Goal: Task Accomplishment & Management: Complete application form

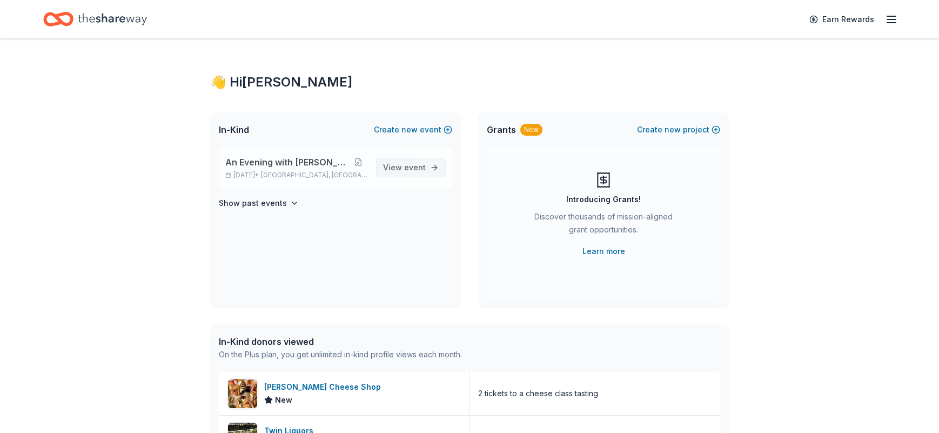
click at [403, 166] on span "View event" at bounding box center [404, 167] width 43 height 13
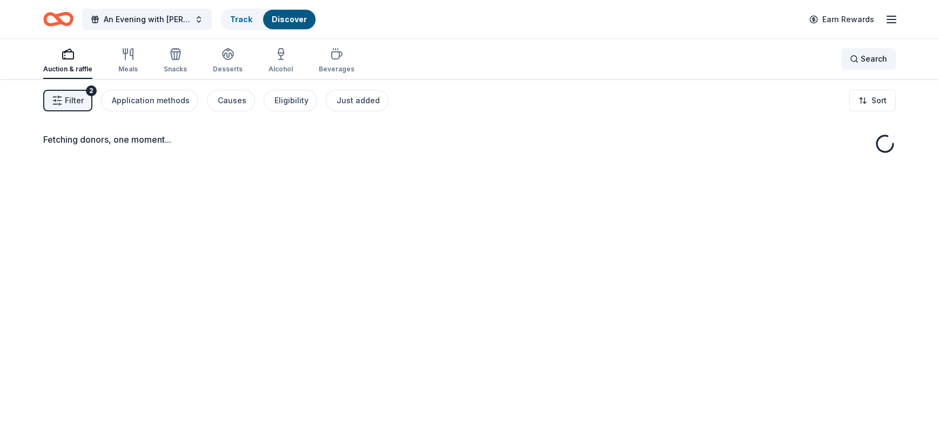
click at [870, 59] on span "Search" at bounding box center [873, 58] width 26 height 13
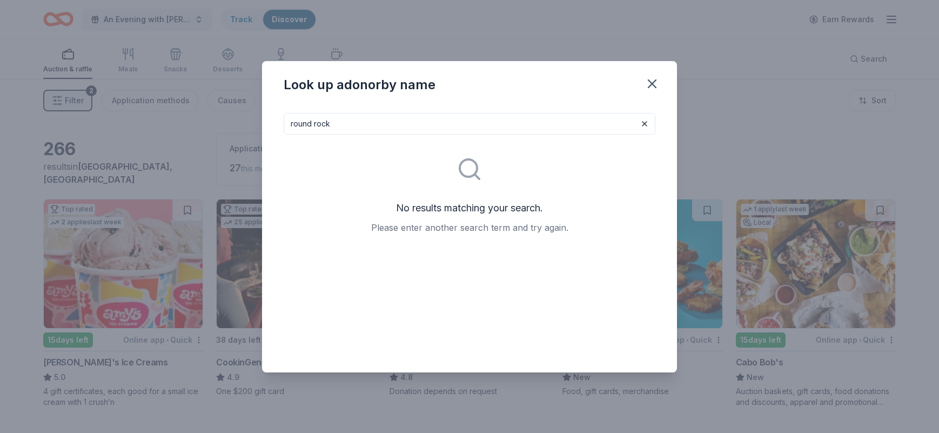
type input "round rock express"
click at [658, 86] on icon "button" at bounding box center [651, 83] width 15 height 15
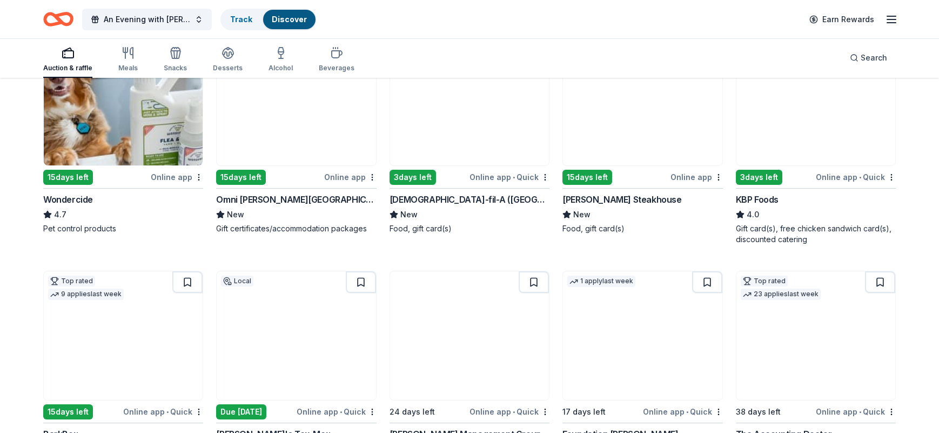
scroll to position [658, 0]
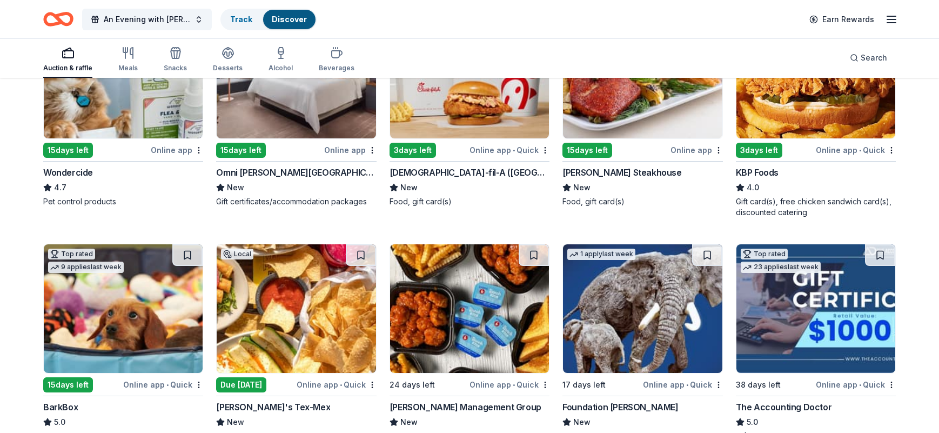
click at [675, 100] on img at bounding box center [642, 74] width 159 height 129
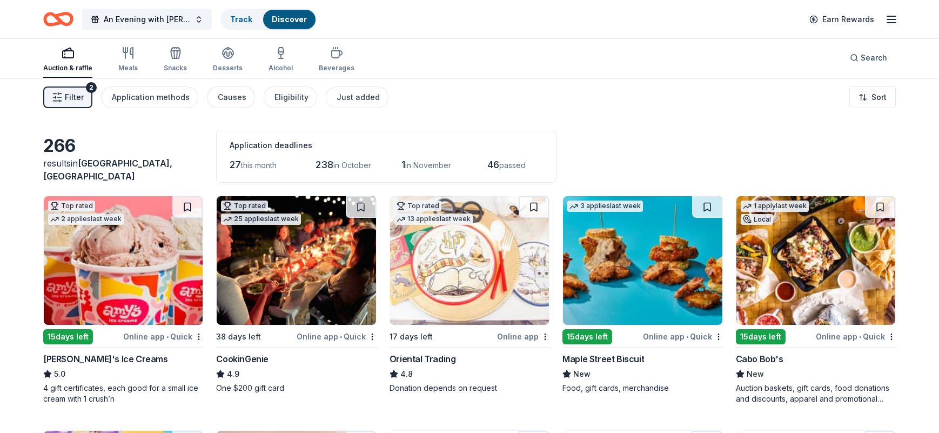
scroll to position [0, 0]
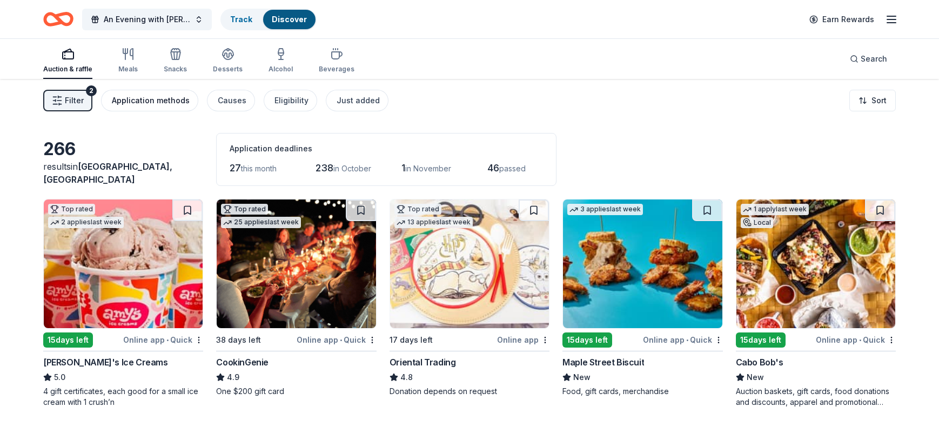
click at [151, 98] on div "Application methods" at bounding box center [151, 100] width 78 height 13
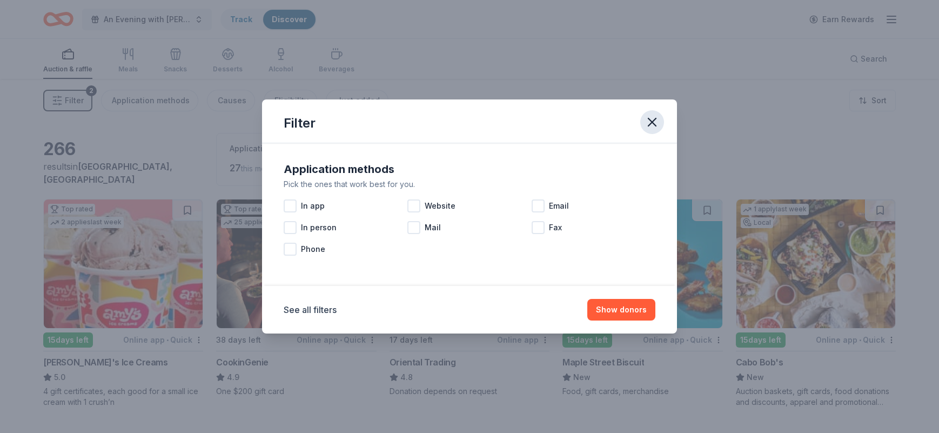
click at [645, 119] on icon "button" at bounding box center [651, 121] width 15 height 15
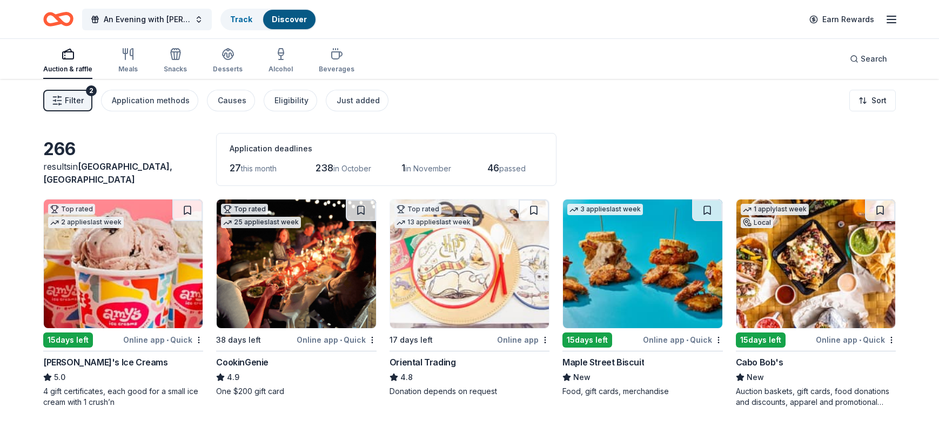
click at [895, 18] on icon "button" at bounding box center [891, 19] width 13 height 13
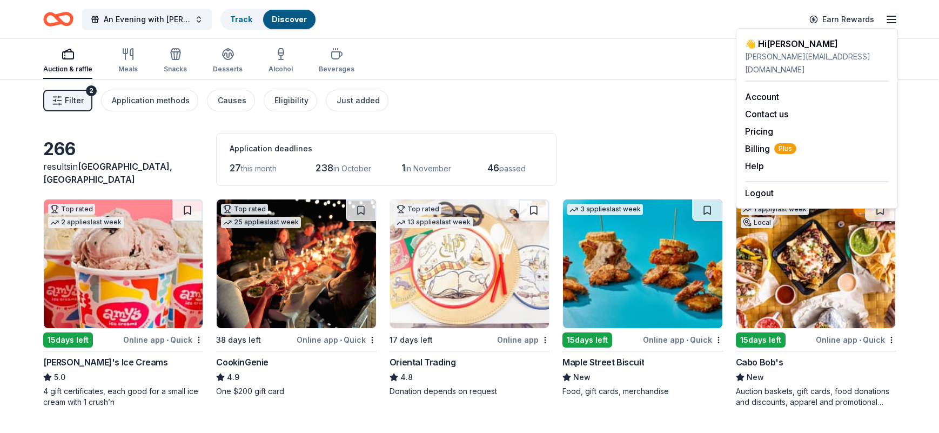
click at [607, 103] on div "Filter 2 Application methods Causes Eligibility Just added Sort" at bounding box center [469, 100] width 939 height 43
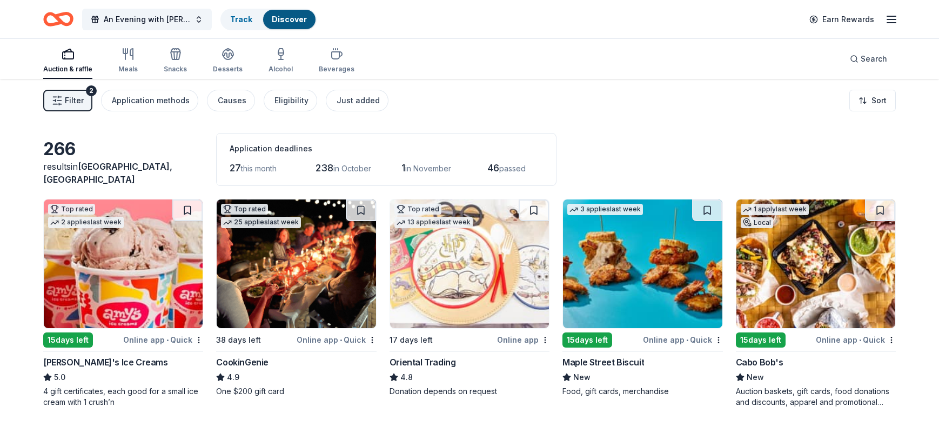
click at [72, 97] on span "Filter" at bounding box center [74, 100] width 19 height 13
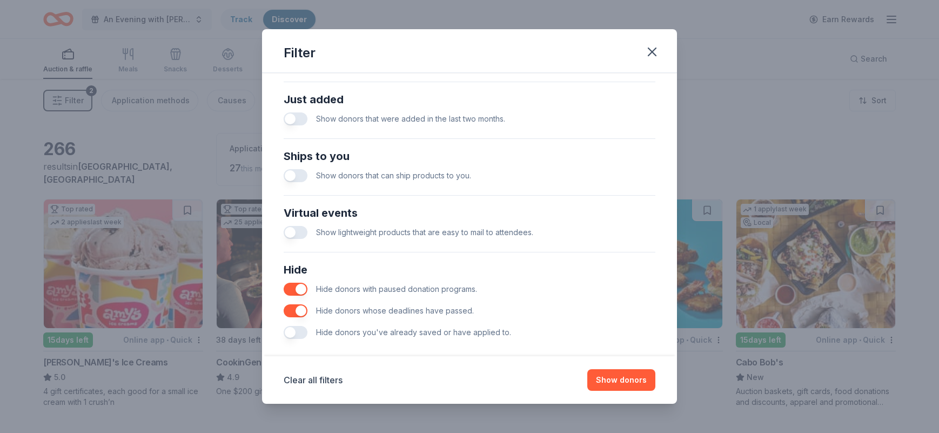
scroll to position [429, 0]
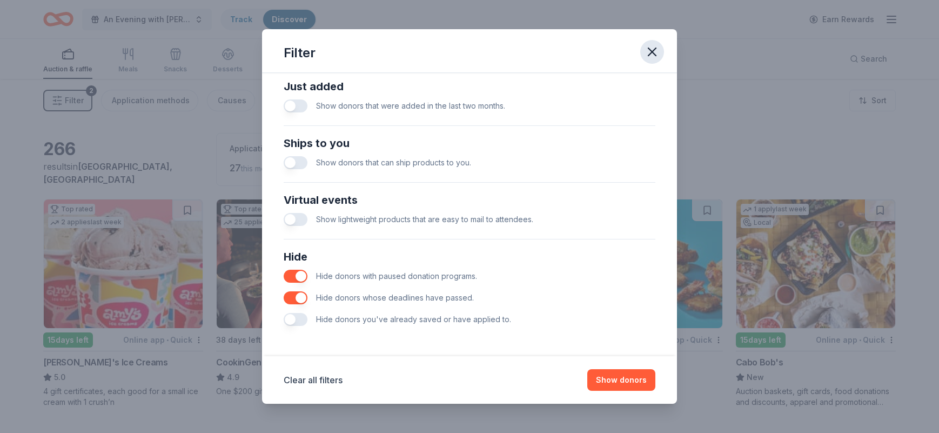
click at [649, 57] on icon "button" at bounding box center [651, 51] width 15 height 15
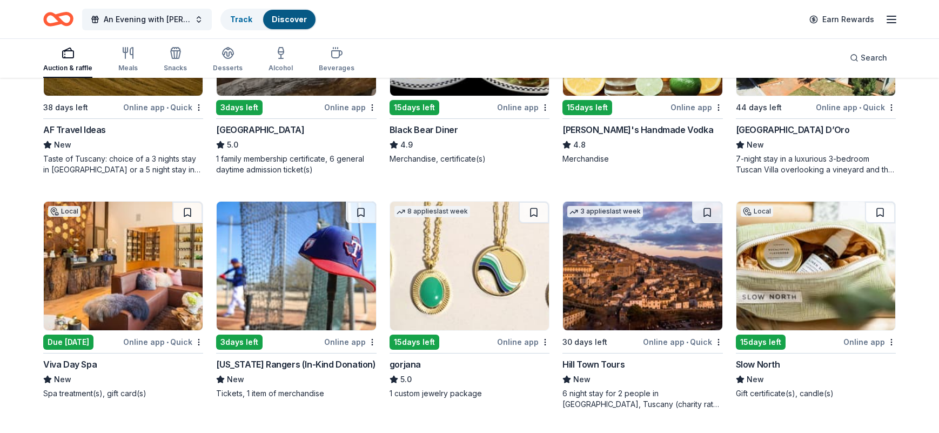
scroll to position [1856, 0]
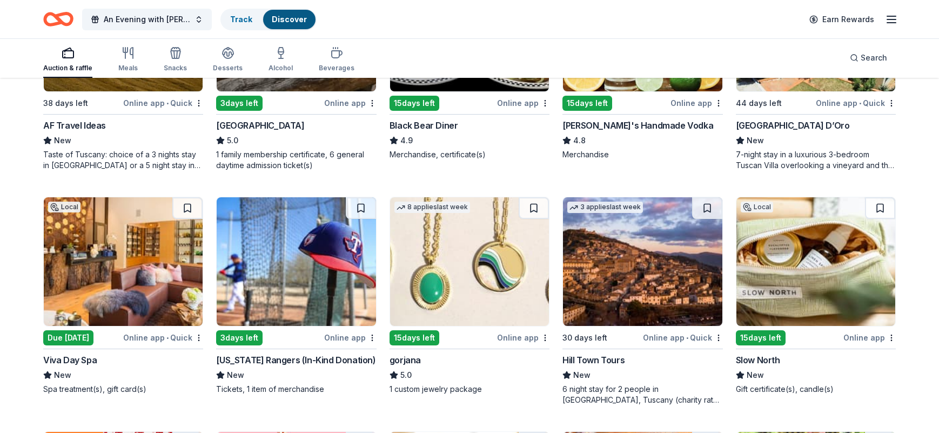
click at [294, 260] on img at bounding box center [296, 261] width 159 height 129
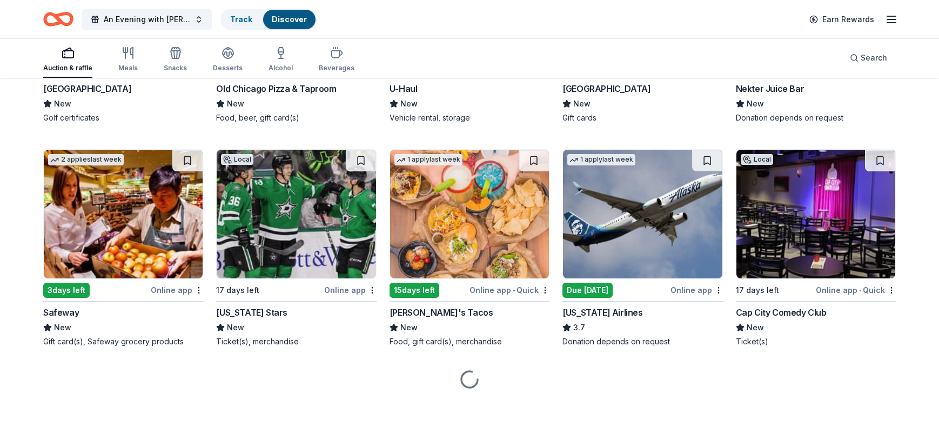
scroll to position [4886, 0]
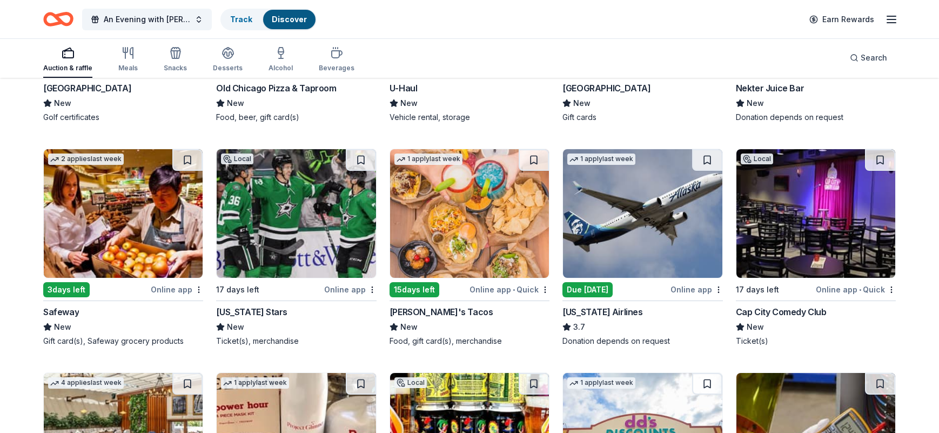
click at [264, 237] on img at bounding box center [296, 213] width 159 height 129
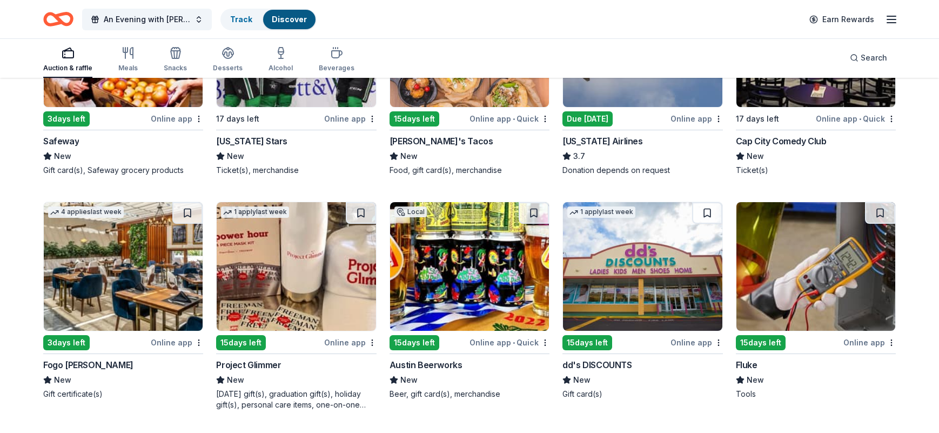
scroll to position [5117, 0]
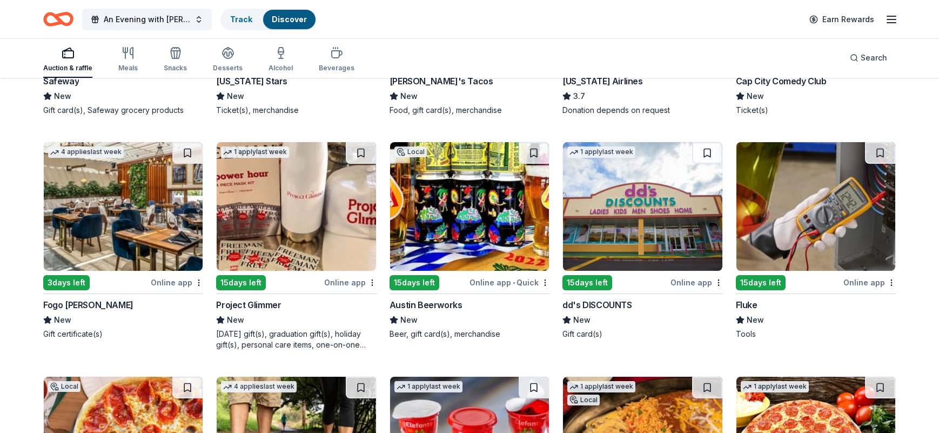
click at [470, 225] on img at bounding box center [469, 206] width 159 height 129
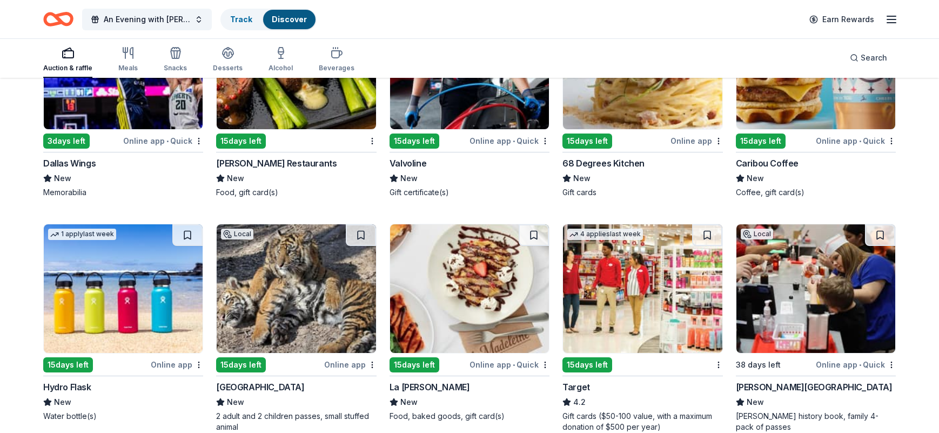
scroll to position [6178, 0]
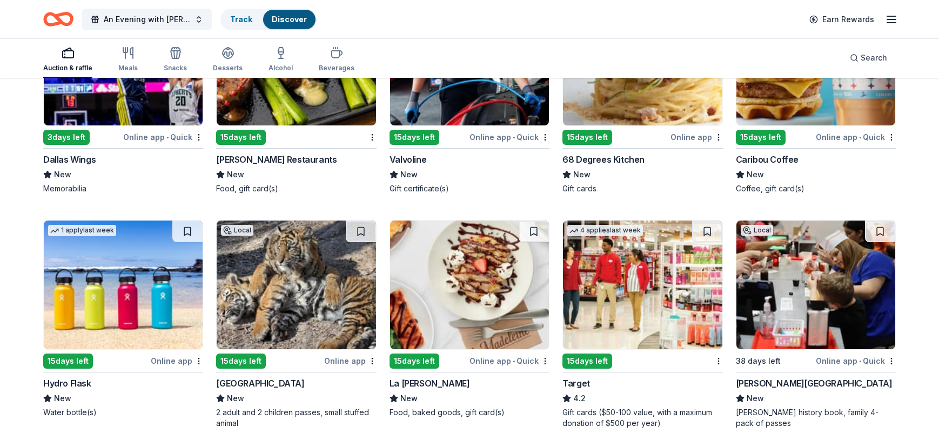
click at [299, 110] on img at bounding box center [296, 61] width 159 height 129
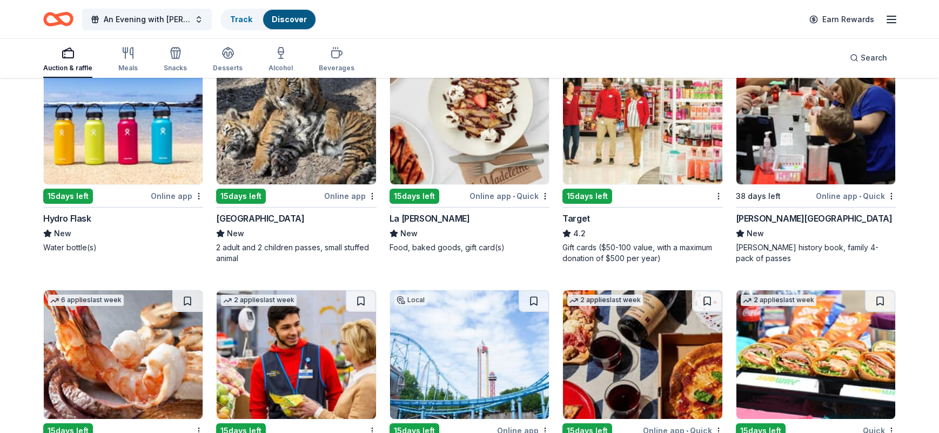
scroll to position [6513, 0]
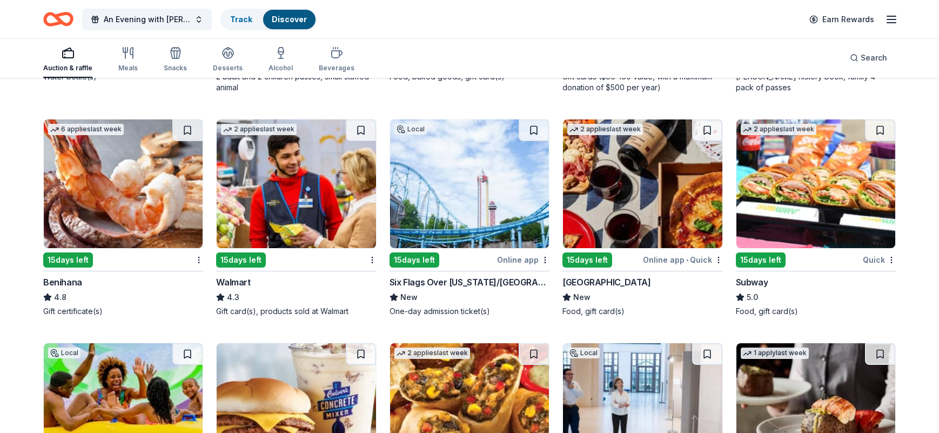
click at [502, 222] on img at bounding box center [469, 183] width 159 height 129
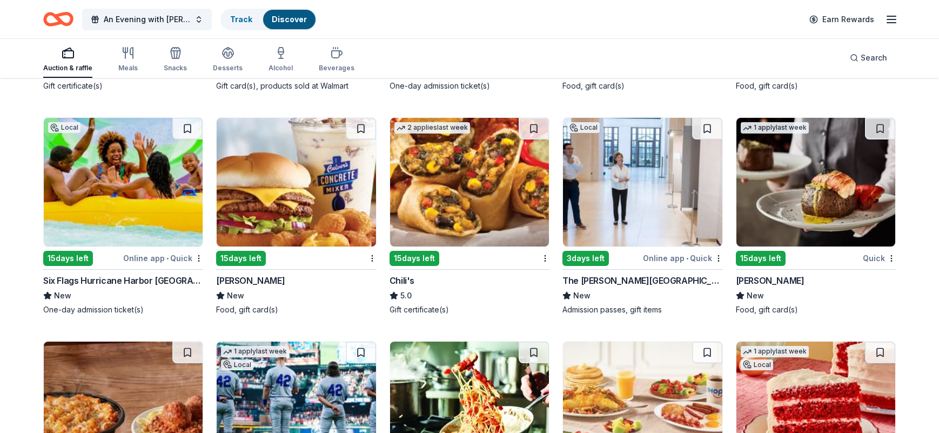
scroll to position [6740, 0]
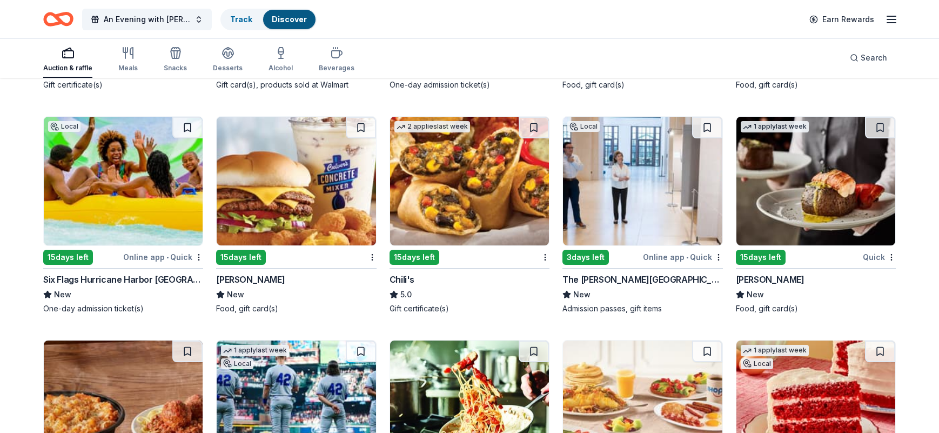
click at [784, 185] on img at bounding box center [815, 181] width 159 height 129
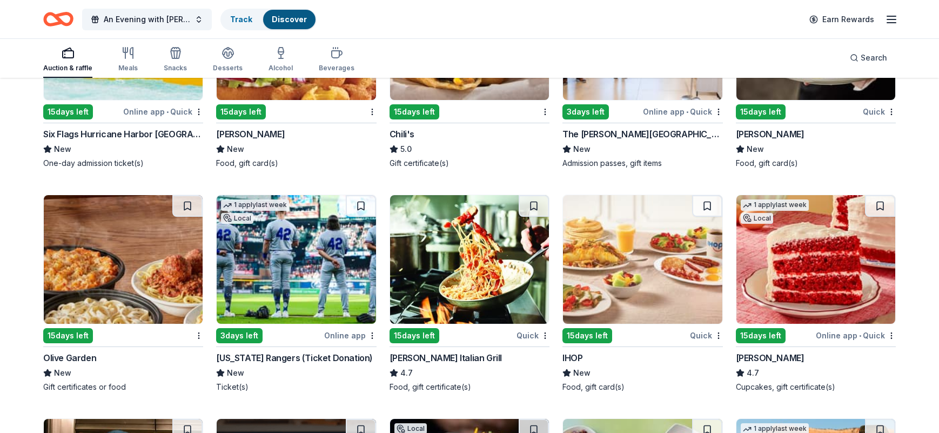
scroll to position [6908, 0]
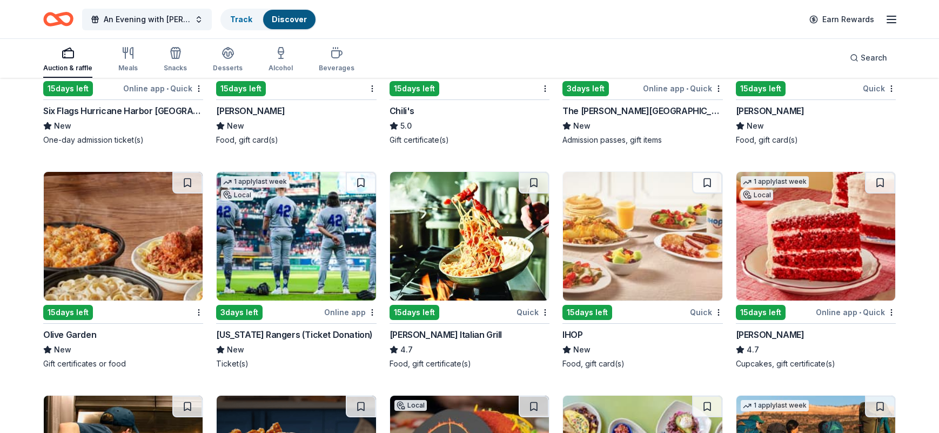
click at [258, 260] on img at bounding box center [296, 236] width 159 height 129
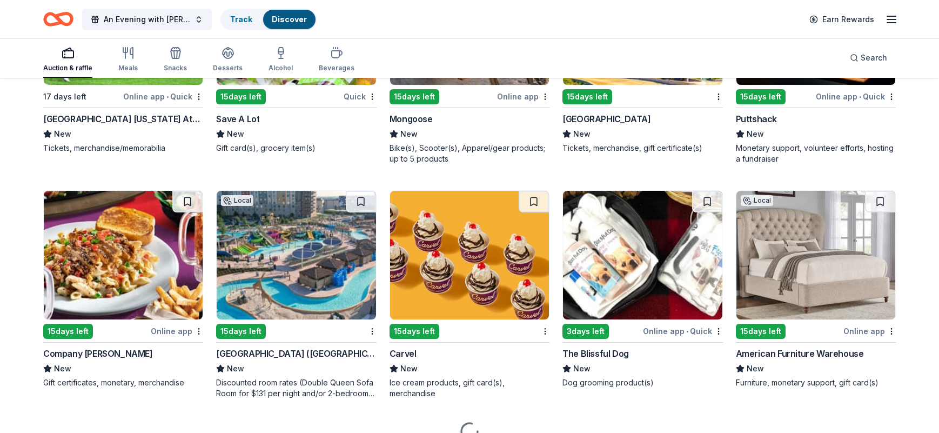
scroll to position [8981, 0]
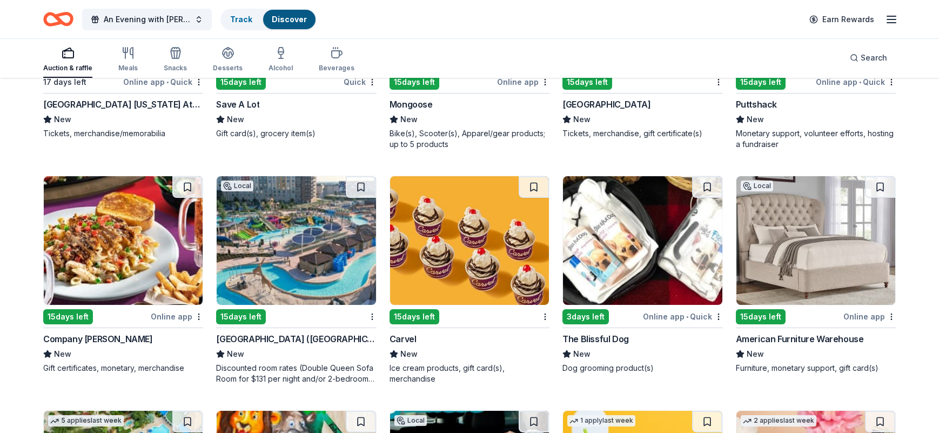
click at [312, 271] on img at bounding box center [296, 240] width 159 height 129
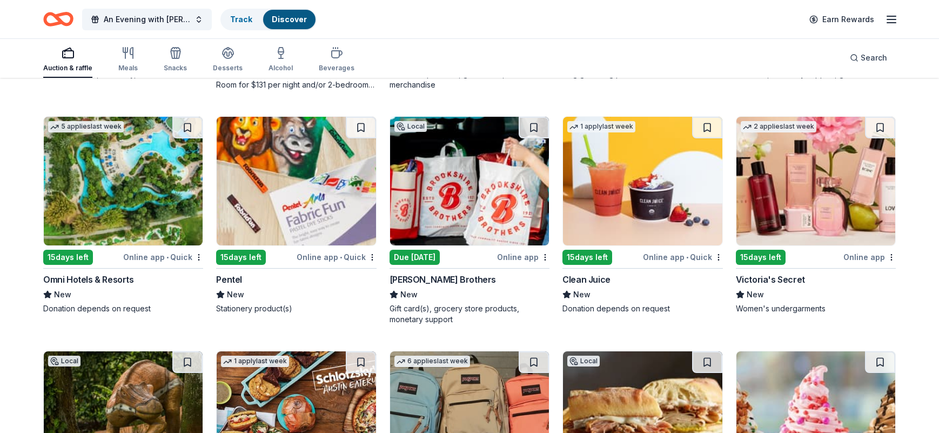
scroll to position [9278, 0]
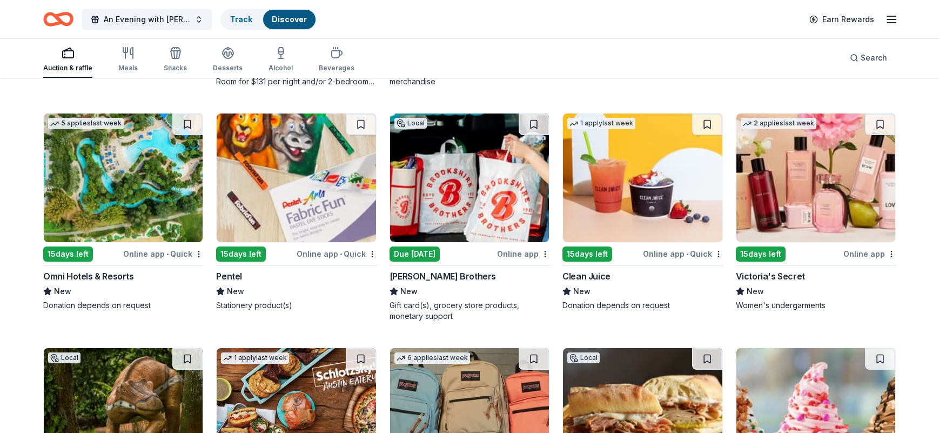
click at [143, 188] on img at bounding box center [123, 177] width 159 height 129
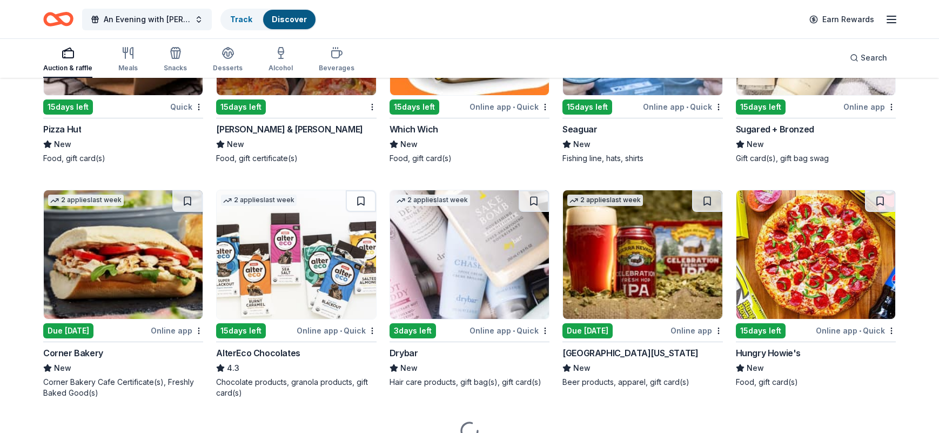
scroll to position [9922, 0]
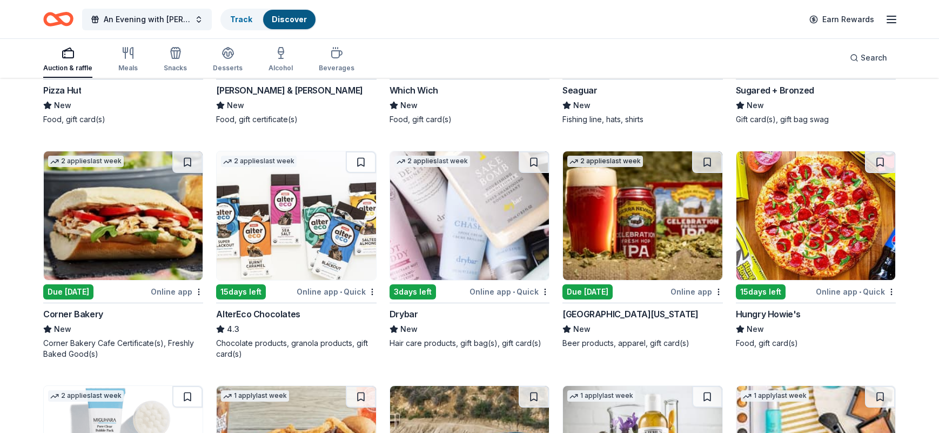
click at [490, 196] on img at bounding box center [469, 215] width 159 height 129
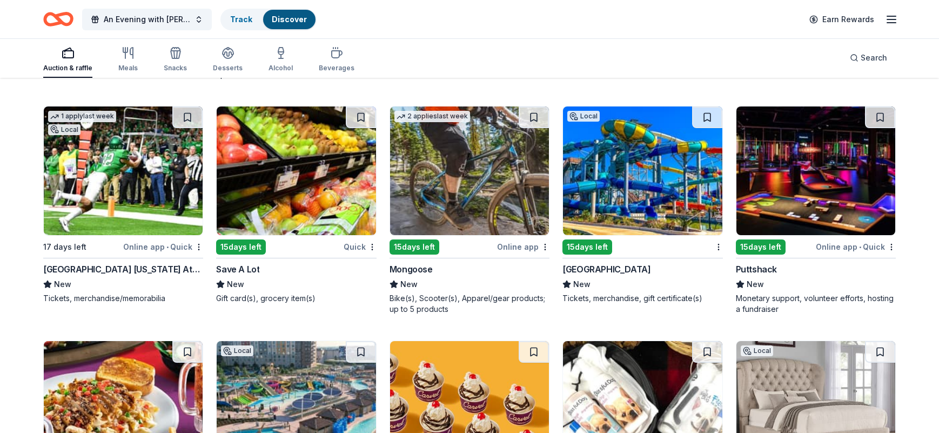
scroll to position [8752, 0]
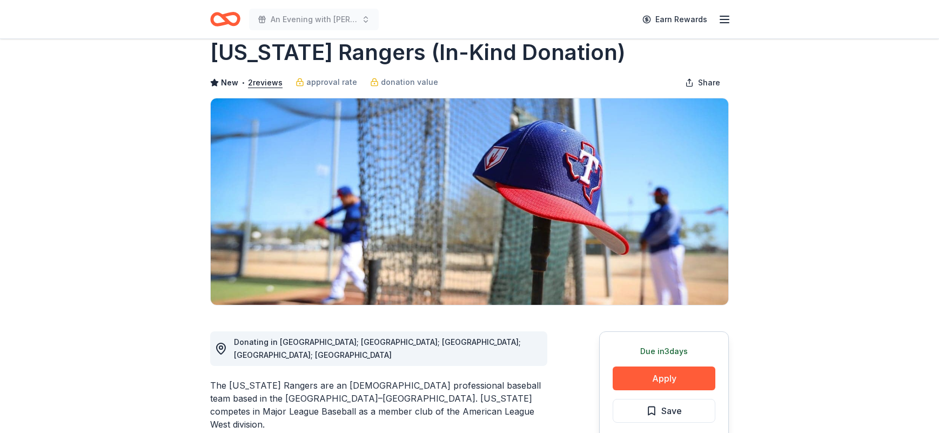
scroll to position [105, 0]
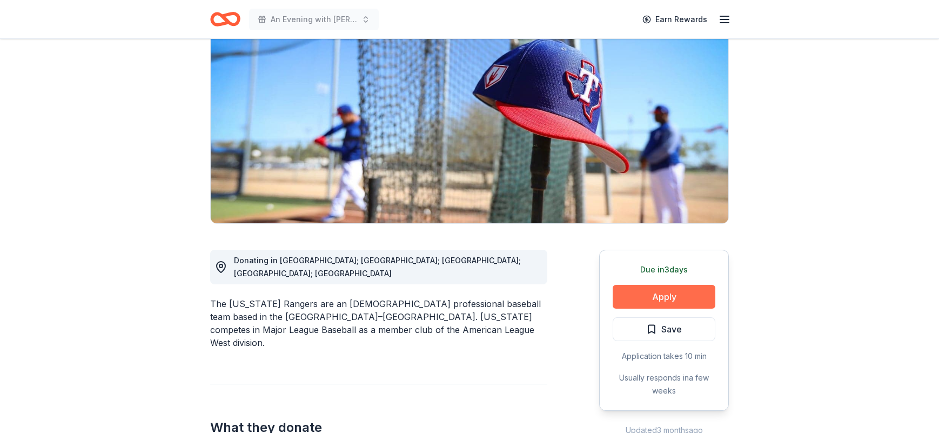
click at [669, 299] on button "Apply" at bounding box center [663, 297] width 103 height 24
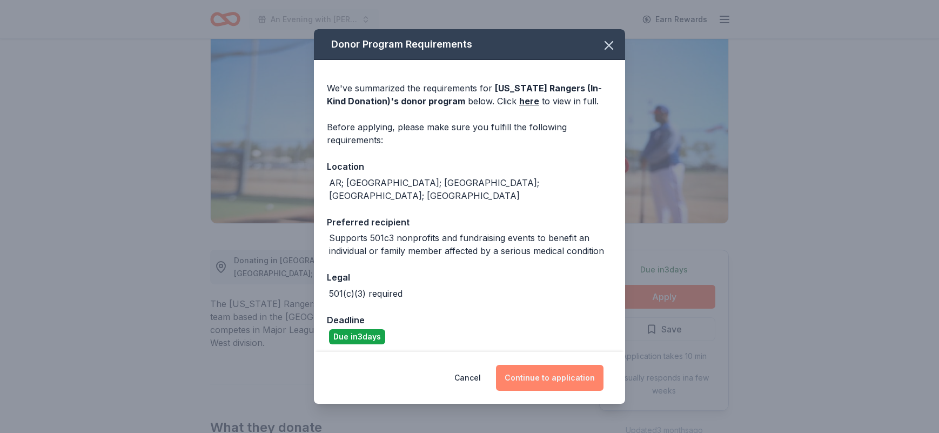
click at [556, 366] on button "Continue to application" at bounding box center [549, 378] width 107 height 26
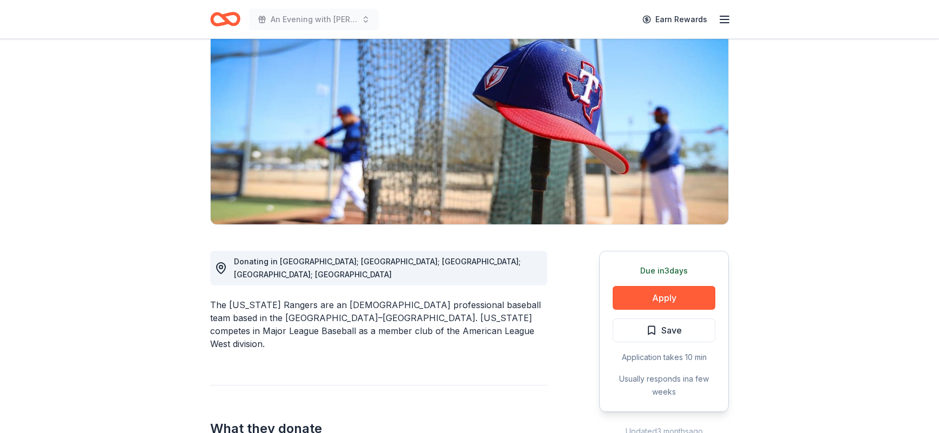
scroll to position [103, 0]
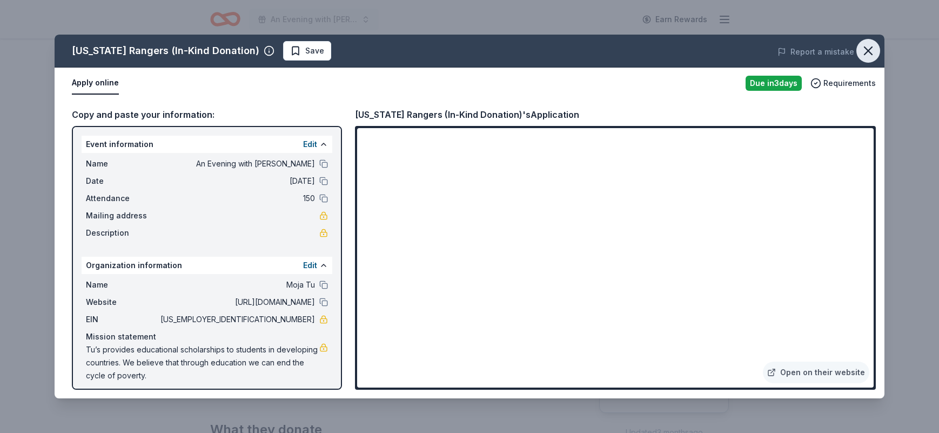
click at [869, 48] on icon "button" at bounding box center [868, 51] width 8 height 8
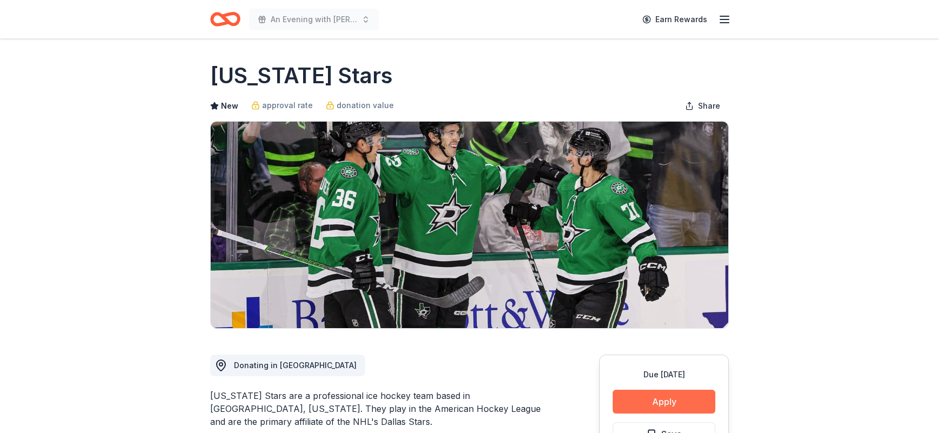
click at [672, 396] on button "Apply" at bounding box center [663, 401] width 103 height 24
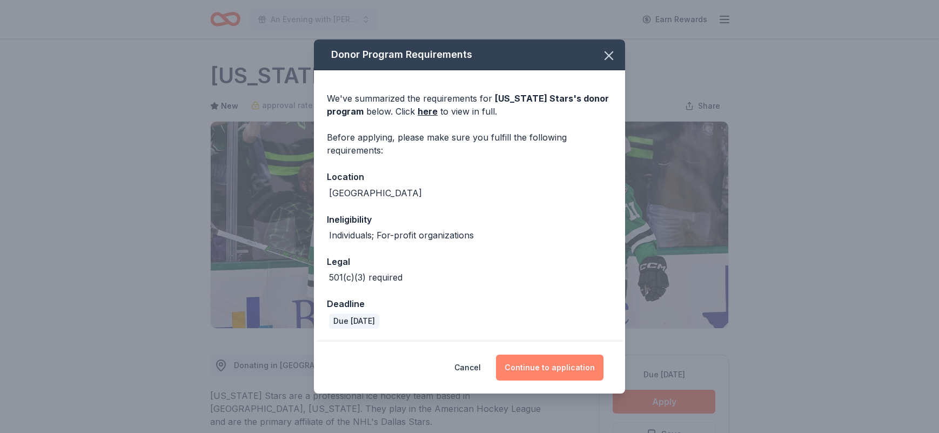
click at [563, 358] on button "Continue to application" at bounding box center [549, 367] width 107 height 26
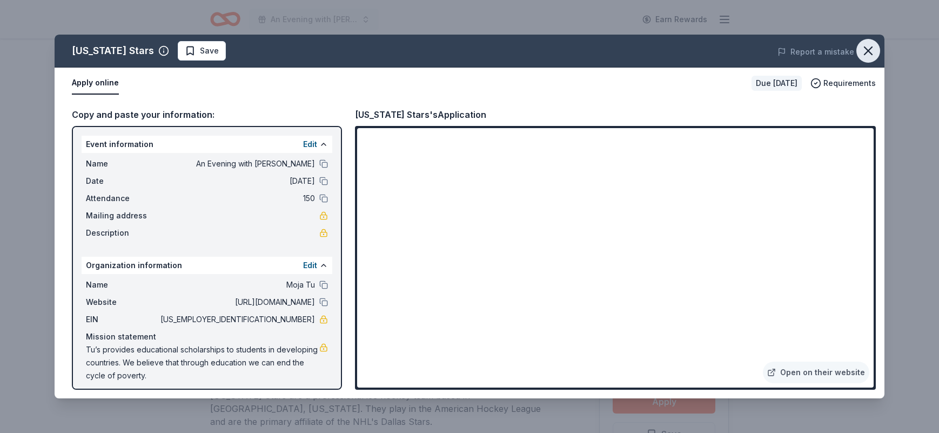
click at [877, 52] on button "button" at bounding box center [868, 51] width 24 height 24
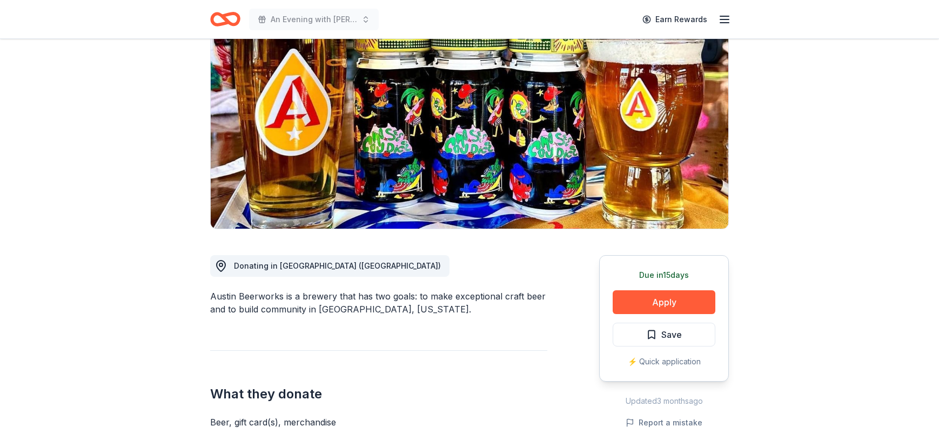
scroll to position [101, 0]
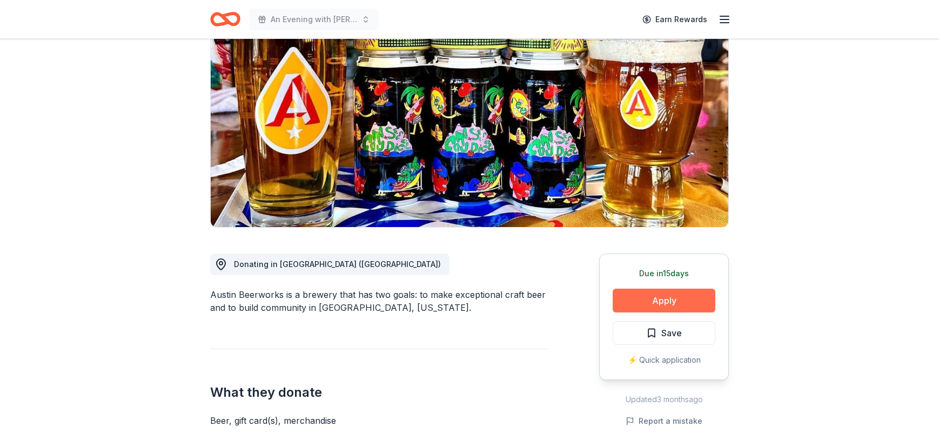
click at [637, 300] on button "Apply" at bounding box center [663, 300] width 103 height 24
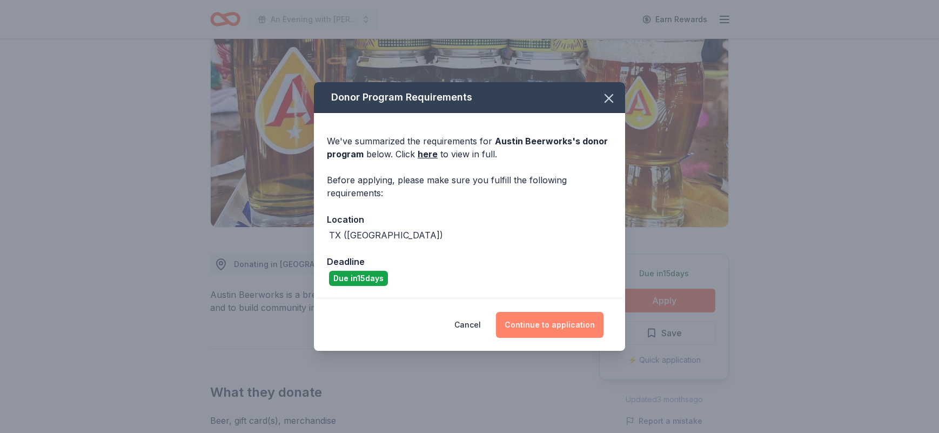
click at [556, 318] on button "Continue to application" at bounding box center [549, 325] width 107 height 26
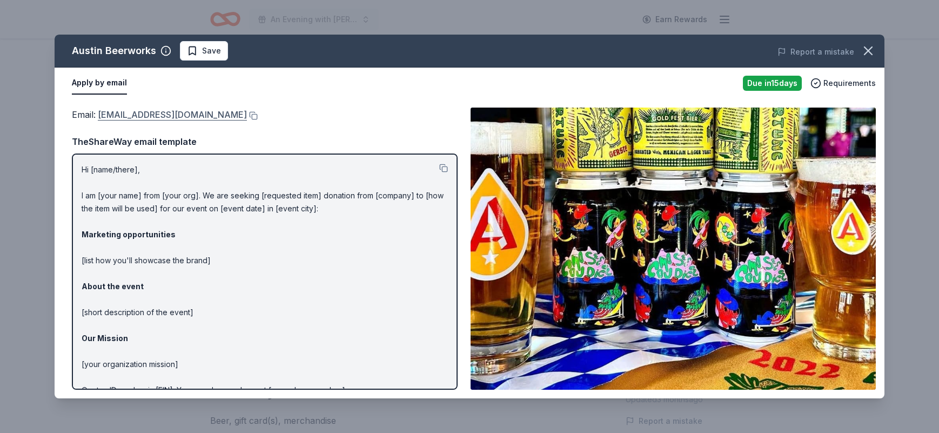
click at [213, 118] on link "[EMAIL_ADDRESS][DOMAIN_NAME]" at bounding box center [172, 114] width 149 height 14
click at [247, 117] on button at bounding box center [252, 115] width 11 height 9
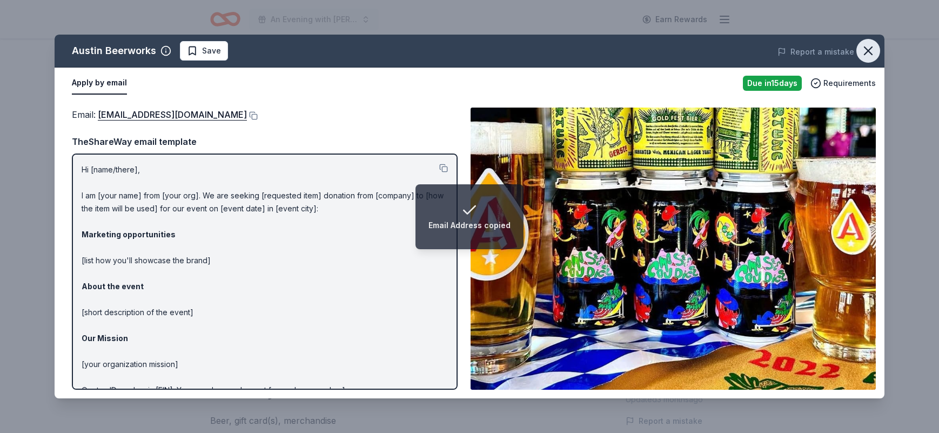
click at [868, 53] on icon "button" at bounding box center [867, 50] width 15 height 15
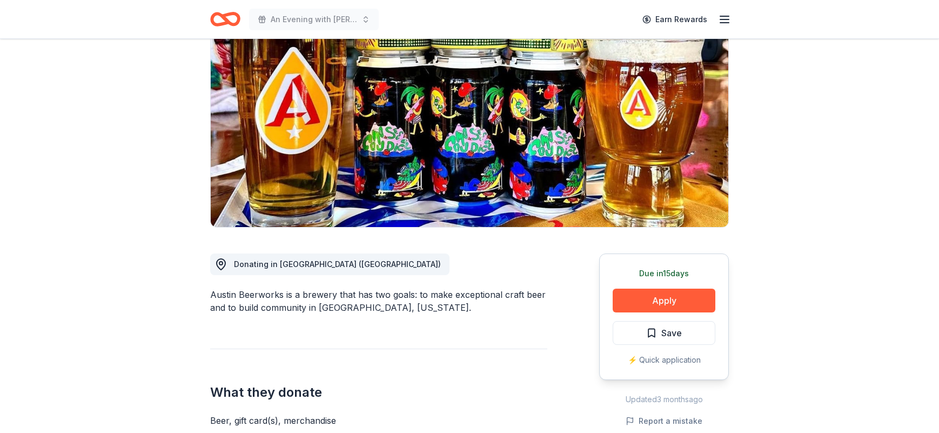
scroll to position [0, 0]
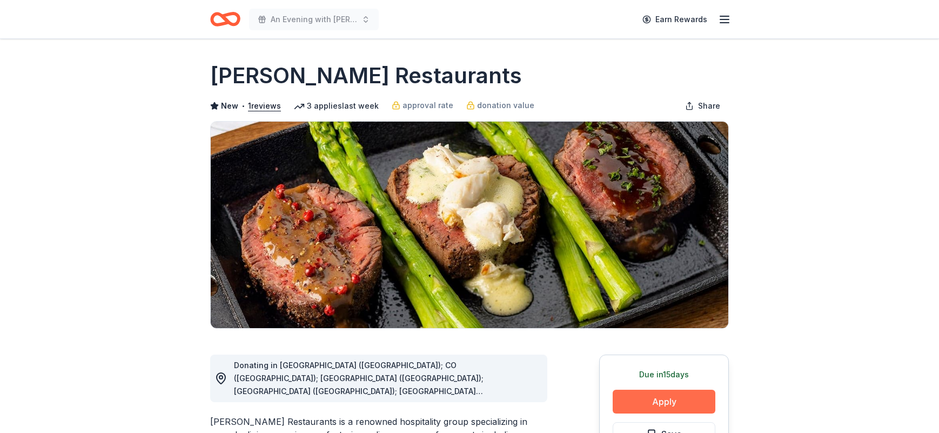
click at [670, 394] on button "Apply" at bounding box center [663, 401] width 103 height 24
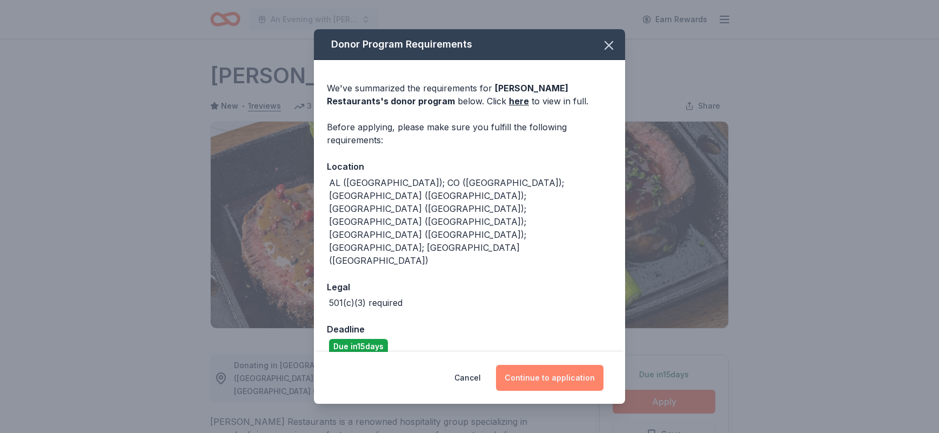
click at [549, 365] on button "Continue to application" at bounding box center [549, 378] width 107 height 26
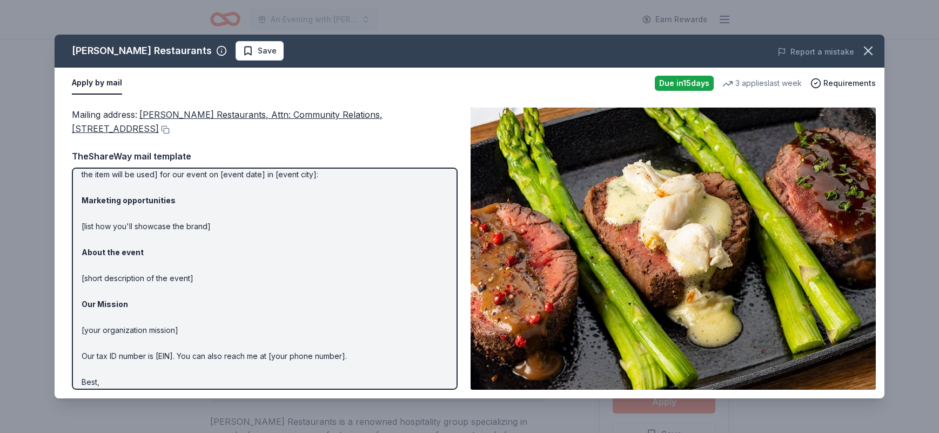
scroll to position [70, 0]
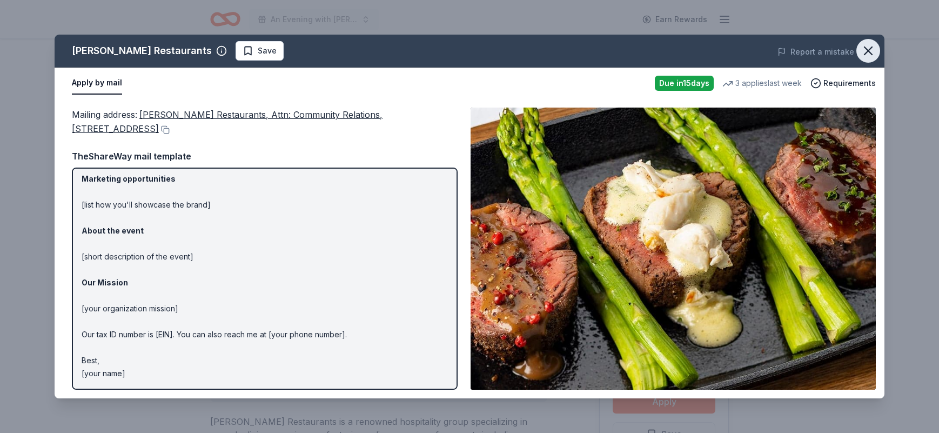
click at [867, 60] on button "button" at bounding box center [868, 51] width 24 height 24
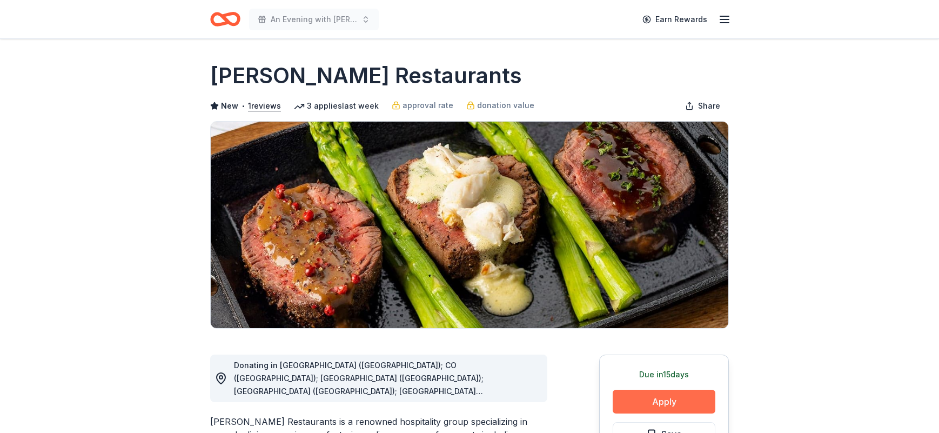
click at [631, 399] on button "Apply" at bounding box center [663, 401] width 103 height 24
click at [666, 411] on button "Apply" at bounding box center [663, 401] width 103 height 24
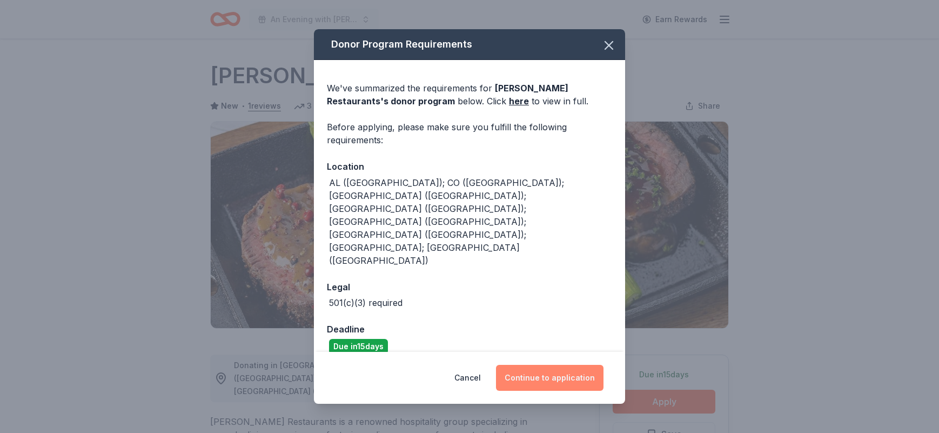
click at [563, 365] on button "Continue to application" at bounding box center [549, 378] width 107 height 26
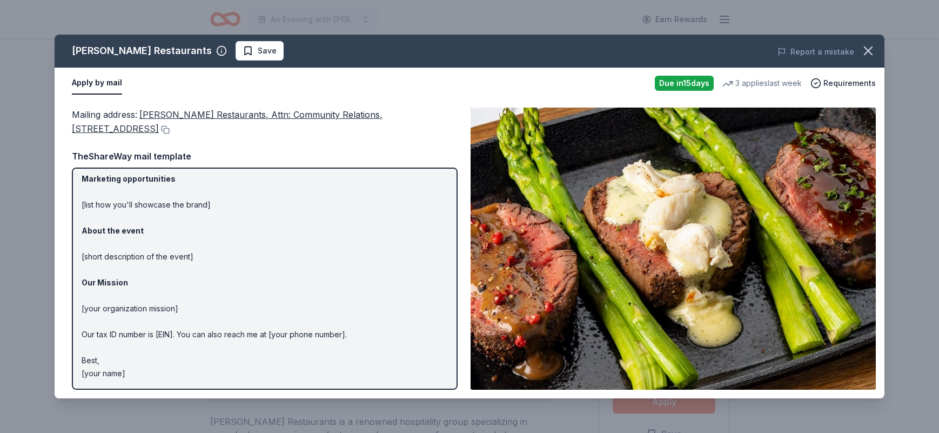
scroll to position [0, 0]
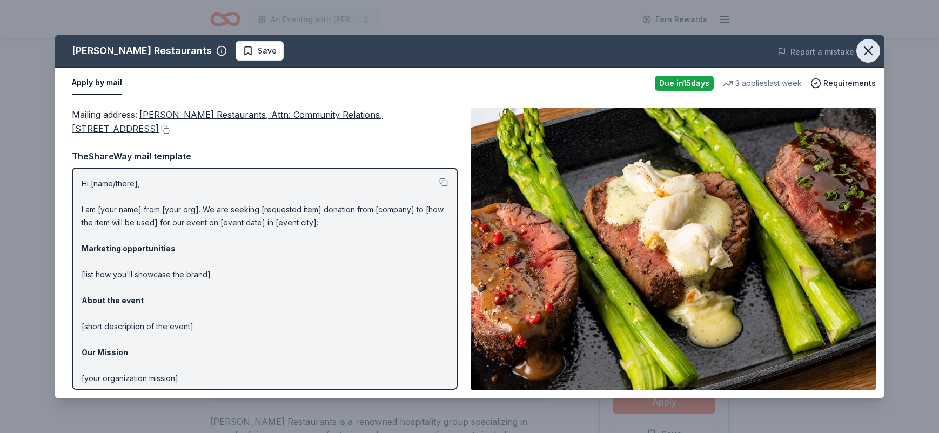
click at [870, 48] on icon "button" at bounding box center [868, 51] width 8 height 8
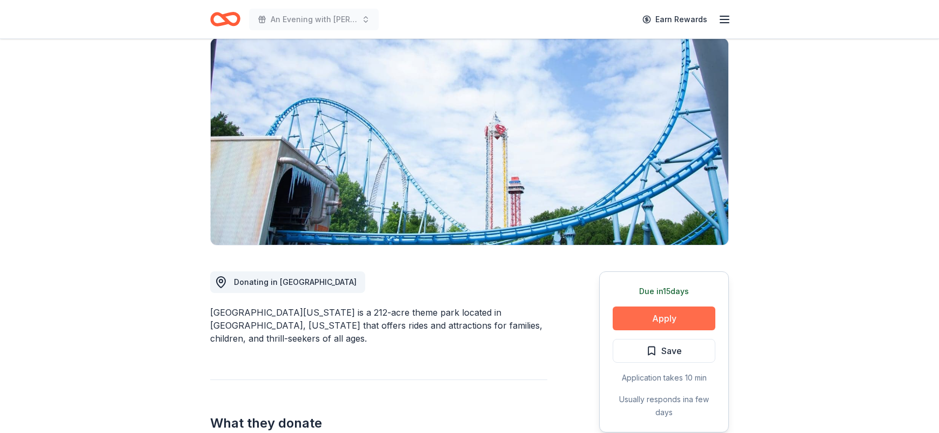
scroll to position [148, 0]
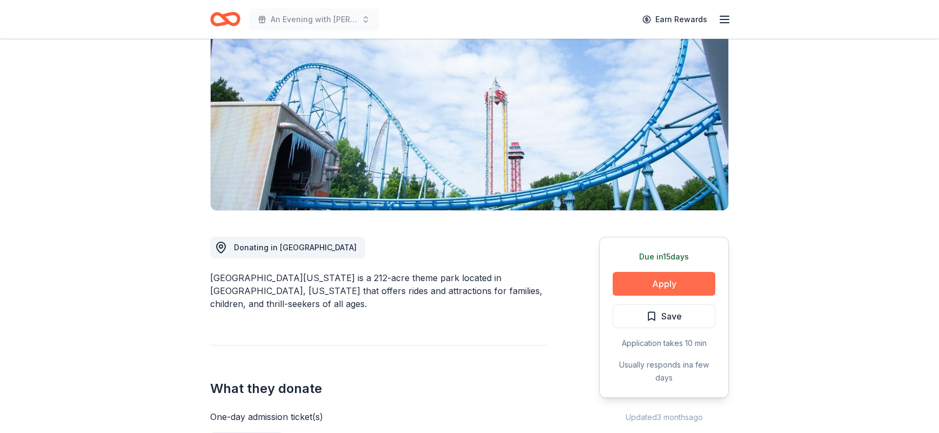
click at [673, 282] on button "Apply" at bounding box center [663, 284] width 103 height 24
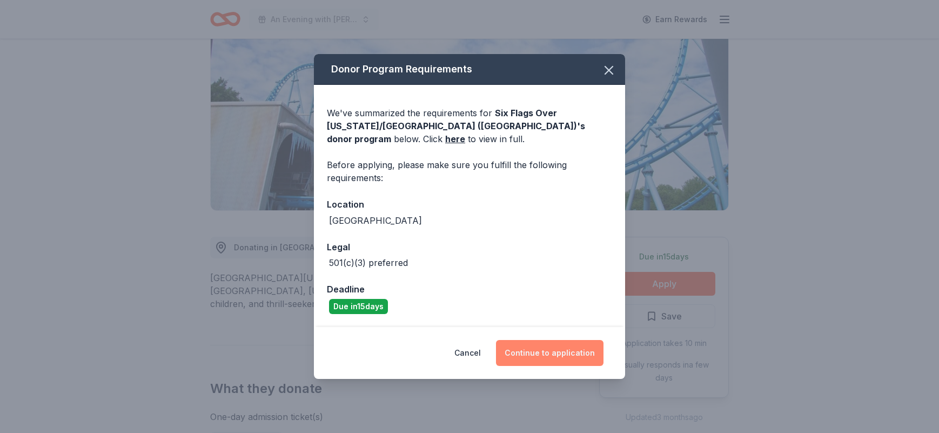
click at [550, 356] on button "Continue to application" at bounding box center [549, 353] width 107 height 26
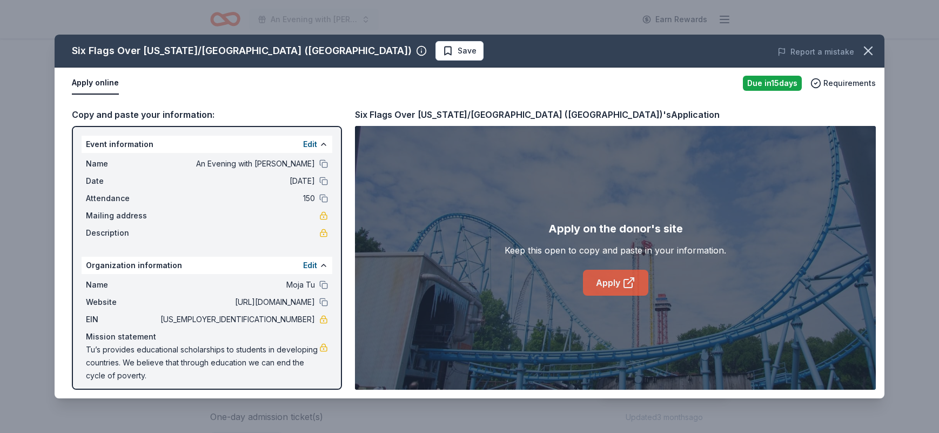
click at [613, 285] on link "Apply" at bounding box center [615, 282] width 65 height 26
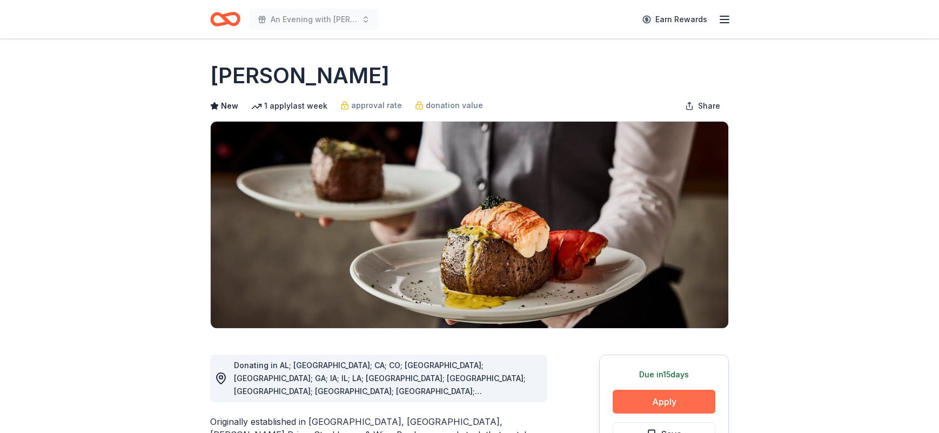
click at [685, 396] on button "Apply" at bounding box center [663, 401] width 103 height 24
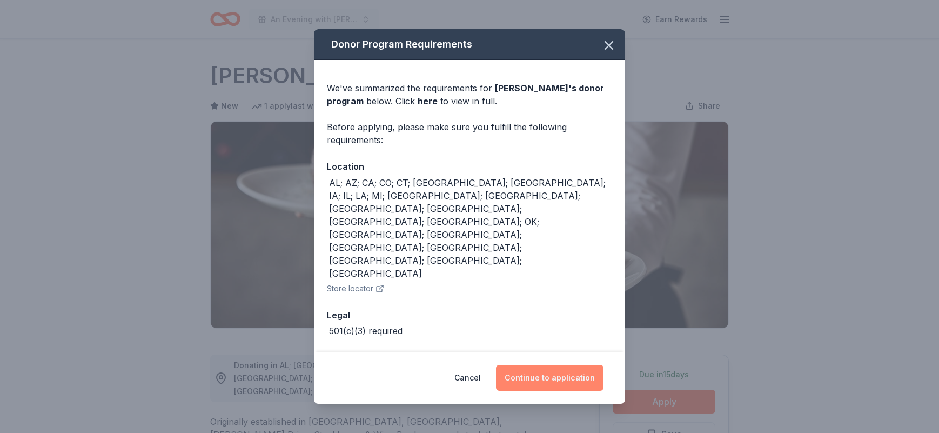
click at [585, 365] on button "Continue to application" at bounding box center [549, 378] width 107 height 26
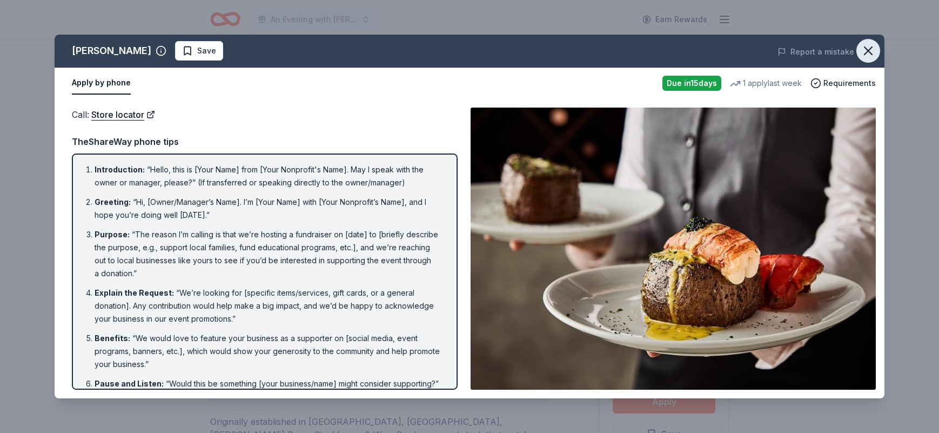
click at [866, 55] on icon "button" at bounding box center [867, 50] width 15 height 15
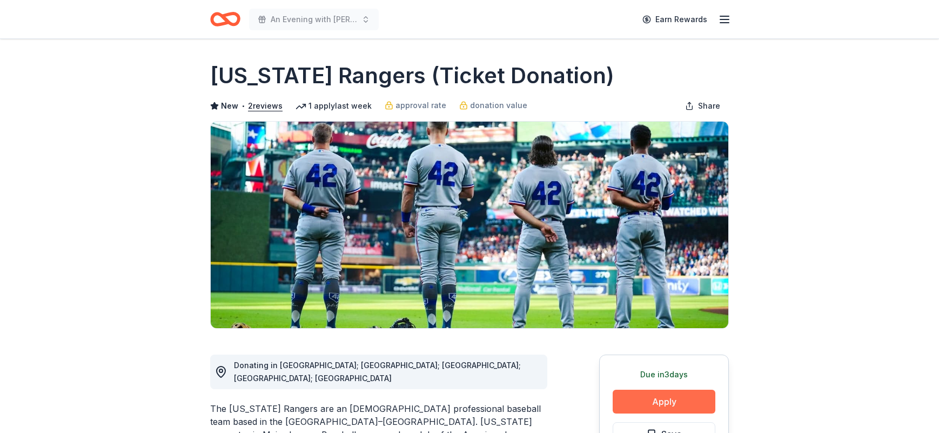
click at [644, 393] on button "Apply" at bounding box center [663, 401] width 103 height 24
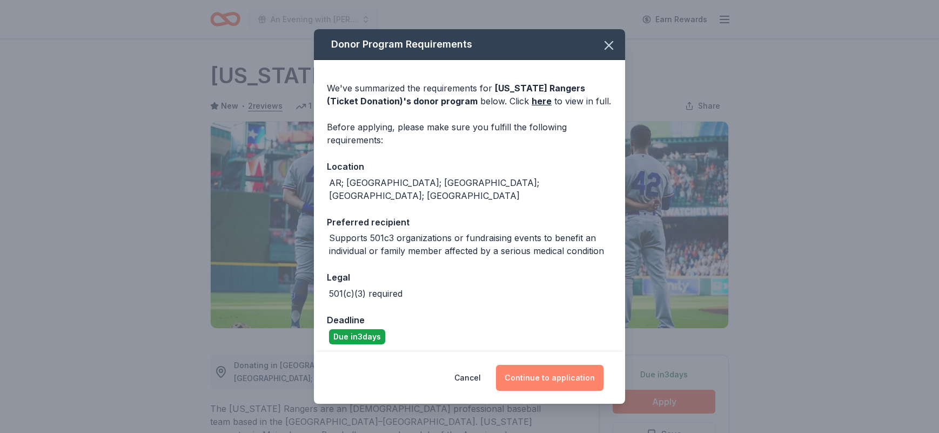
click at [504, 369] on button "Continue to application" at bounding box center [549, 378] width 107 height 26
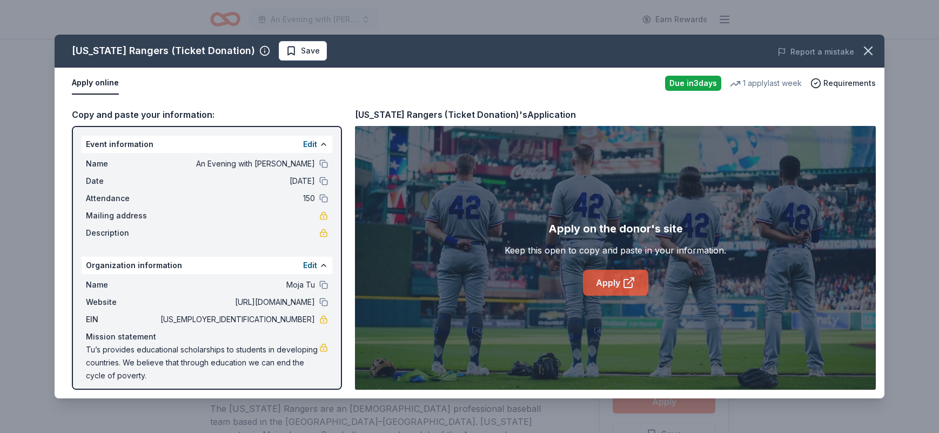
click at [611, 276] on link "Apply" at bounding box center [615, 282] width 65 height 26
